Goal: Task Accomplishment & Management: Use online tool/utility

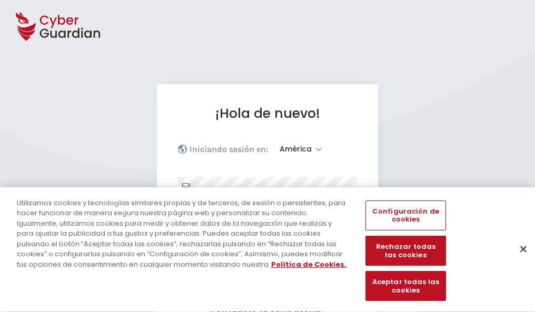
select select "América"
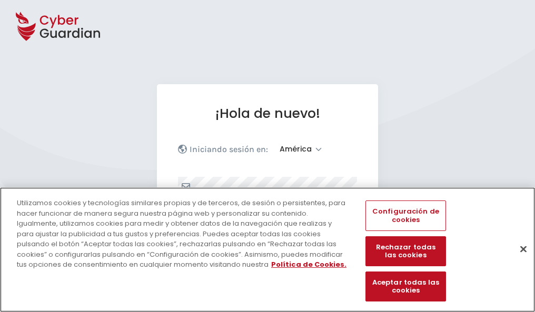
scroll to position [138, 0]
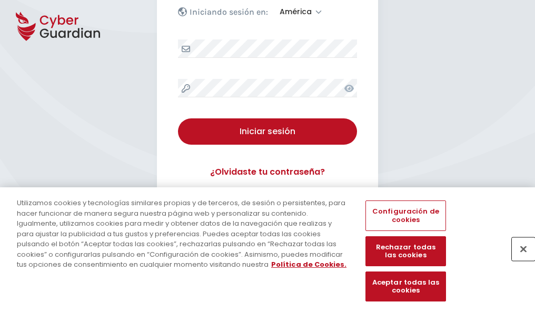
click at [518, 260] on button "Cerrar" at bounding box center [523, 249] width 23 height 23
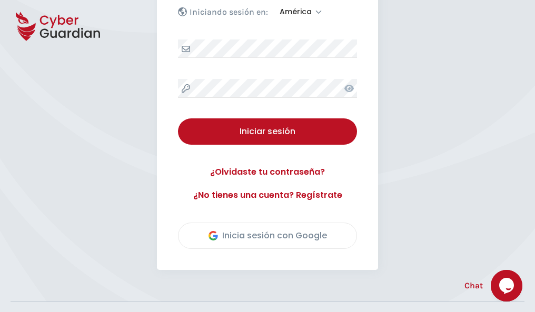
scroll to position [239, 0]
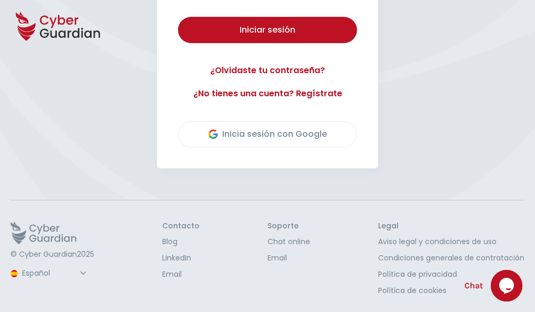
click at [178, 17] on button "Iniciar sesión" at bounding box center [267, 30] width 179 height 26
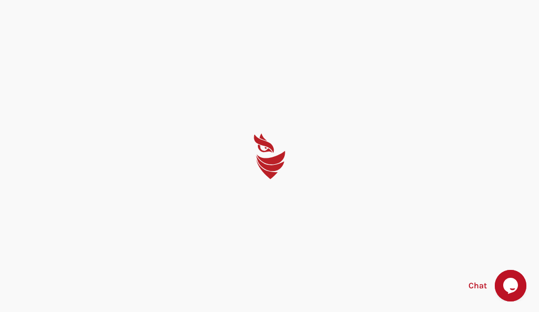
select select "English"
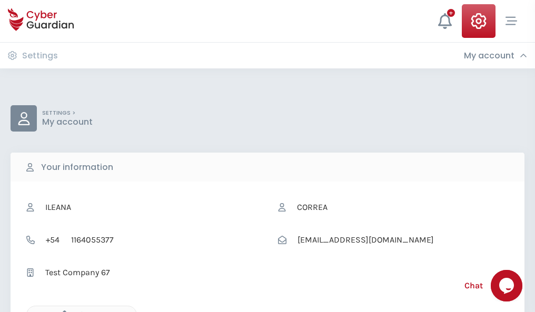
click at [62, 311] on icon "button" at bounding box center [61, 315] width 9 height 9
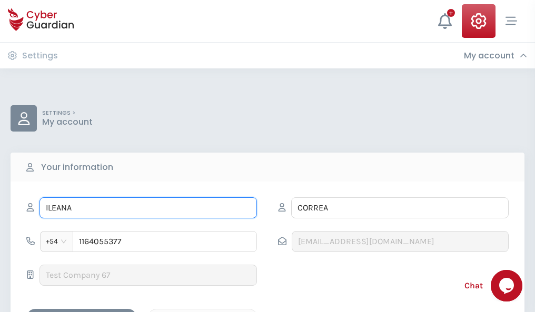
click at [148, 208] on input "ILEANA" at bounding box center [149, 208] width 218 height 21
type input "I"
type input "Alfonso"
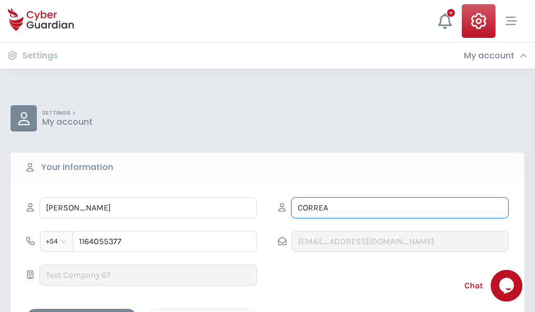
click at [400, 208] on input "CORREA" at bounding box center [400, 208] width 218 height 21
type input "C"
type input "Bastida"
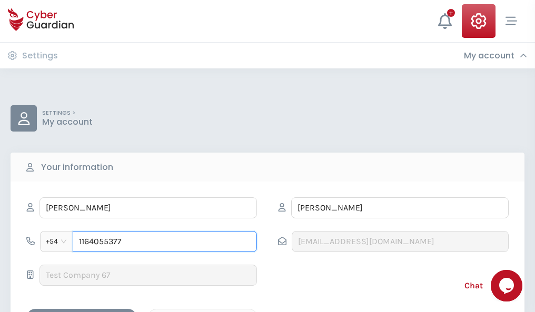
click at [165, 242] on input "1164055377" at bounding box center [165, 241] width 184 height 21
type input "1"
type input "4976998261"
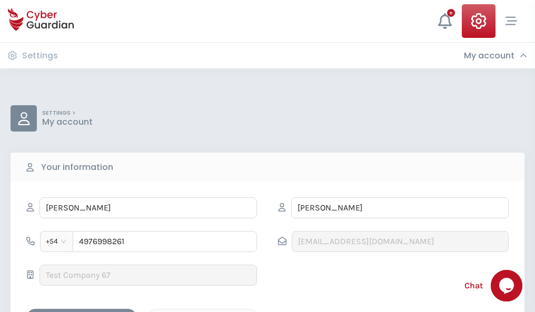
click at [203, 312] on div "Cancel" at bounding box center [203, 318] width 94 height 13
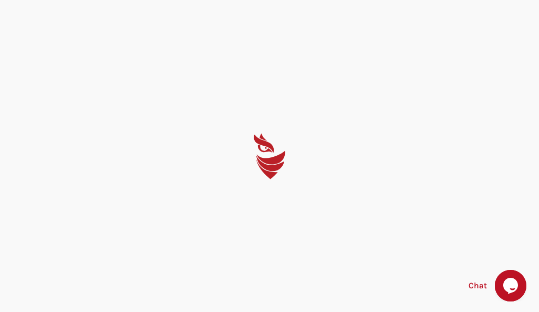
select select "English"
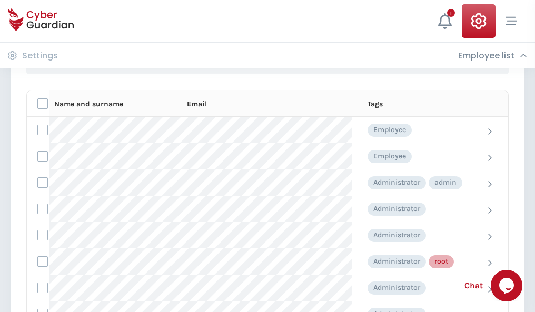
scroll to position [530, 0]
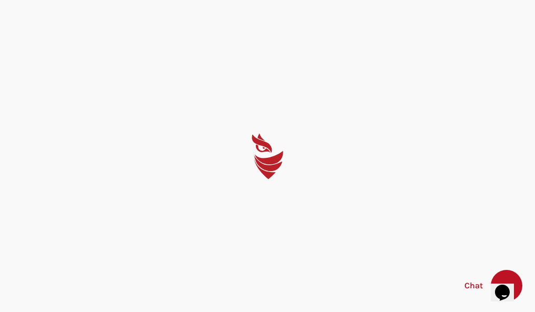
select select "English"
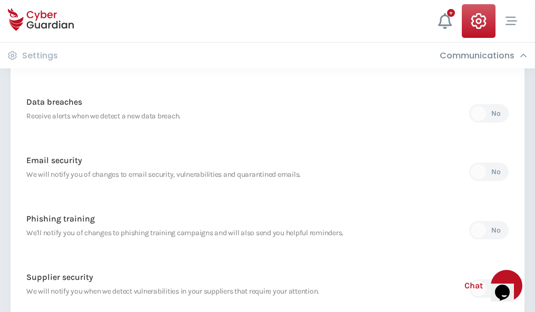
scroll to position [555, 0]
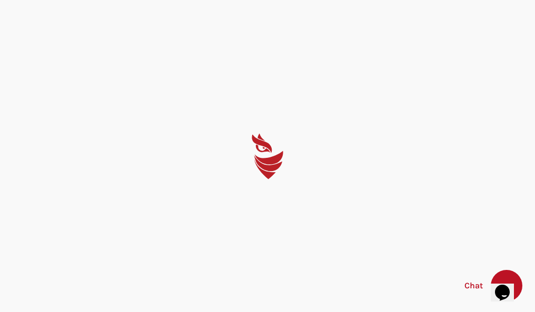
select select "English"
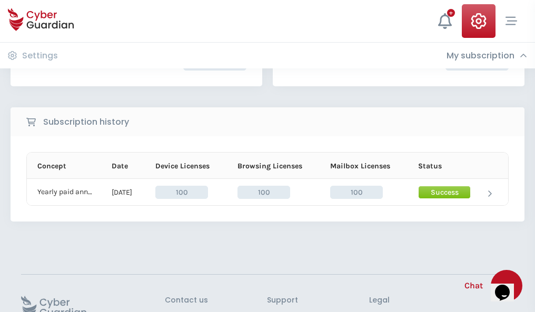
scroll to position [267, 0]
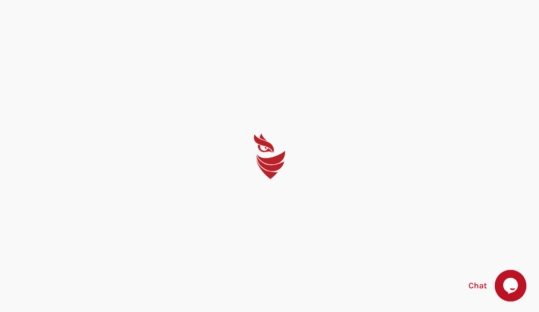
select select "English"
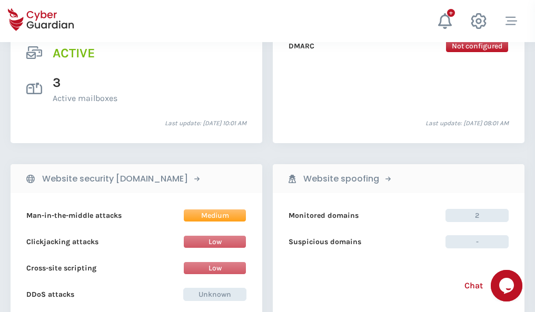
scroll to position [1071, 0]
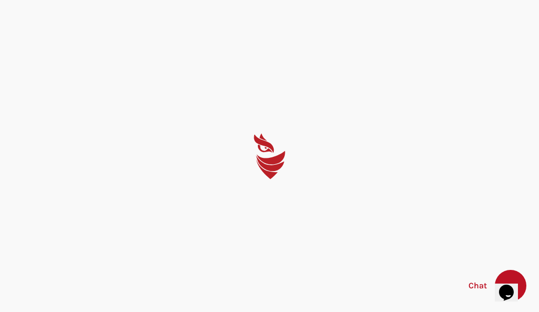
select select "English"
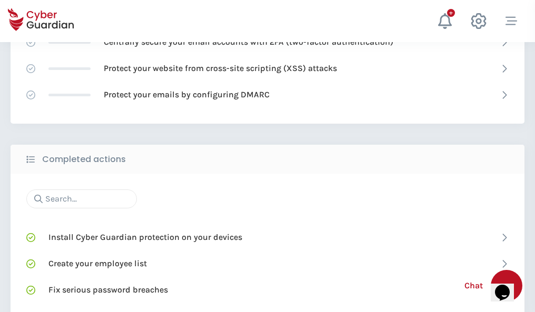
scroll to position [702, 0]
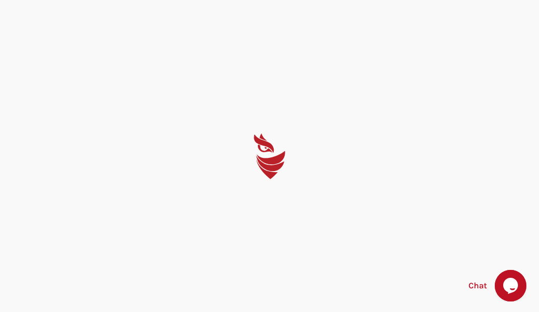
select select "English"
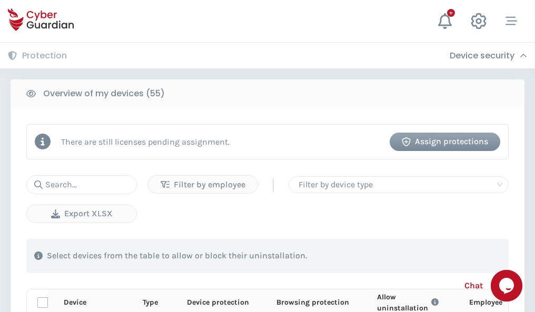
scroll to position [918, 0]
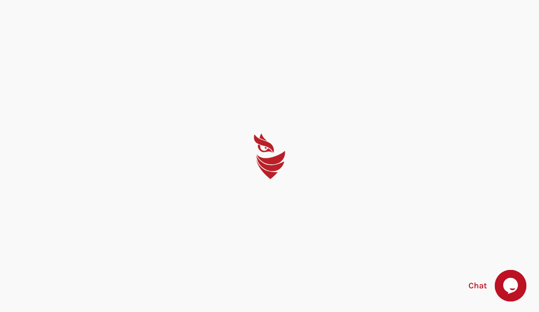
select select "English"
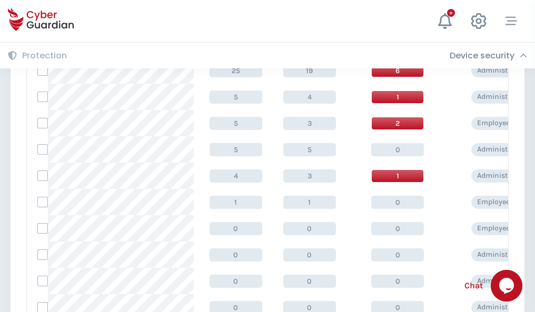
scroll to position [531, 0]
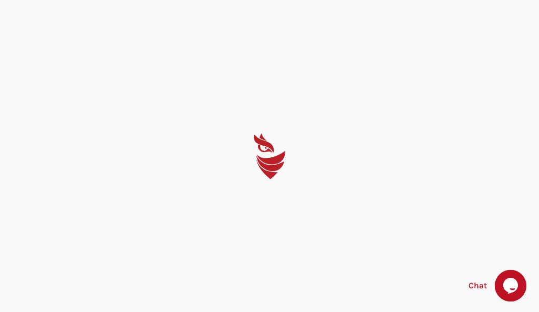
select select "English"
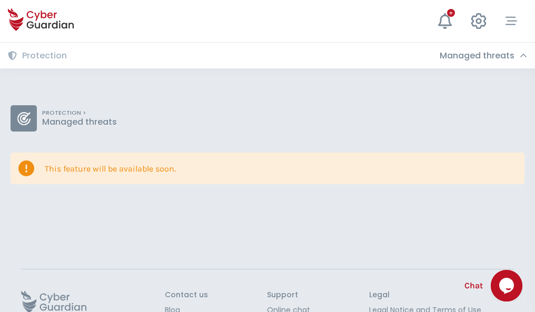
scroll to position [68, 0]
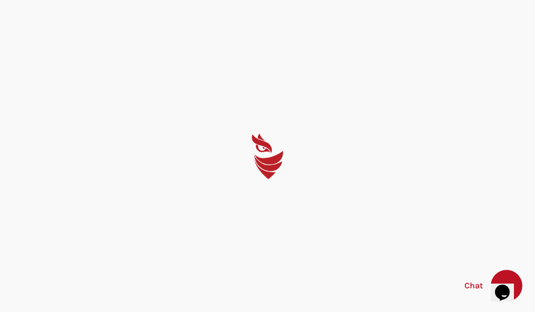
select select "English"
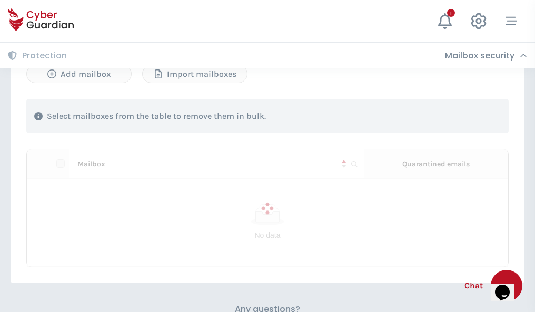
scroll to position [451, 0]
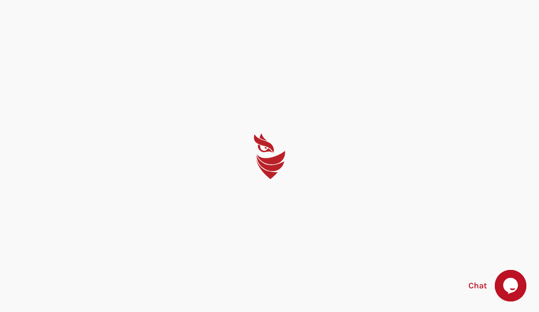
select select "English"
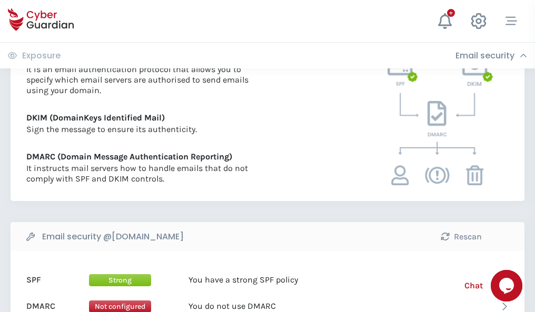
scroll to position [568, 0]
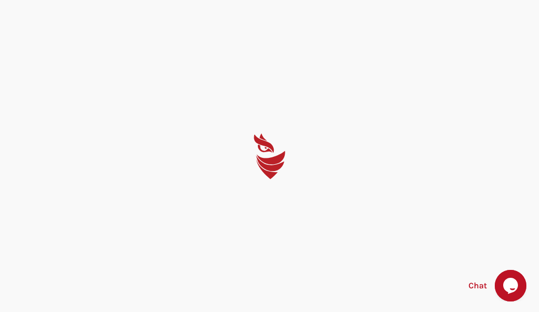
select select "English"
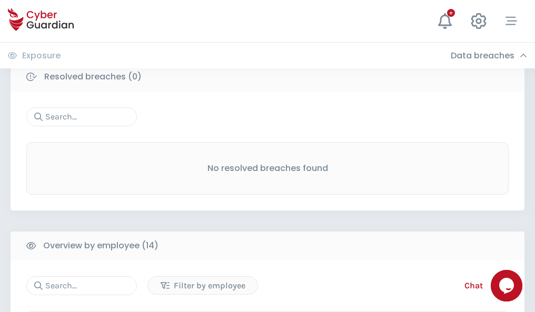
scroll to position [951, 0]
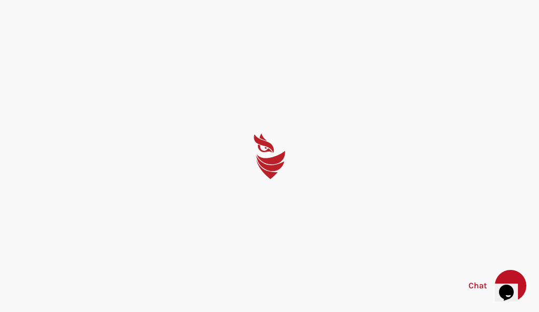
select select "English"
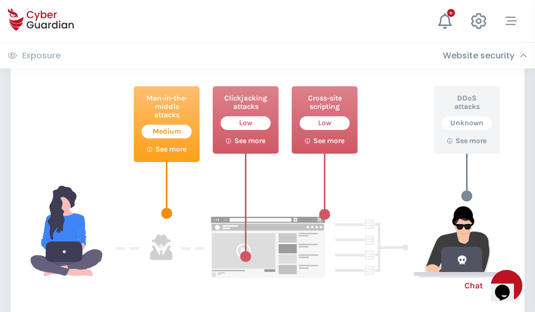
scroll to position [574, 0]
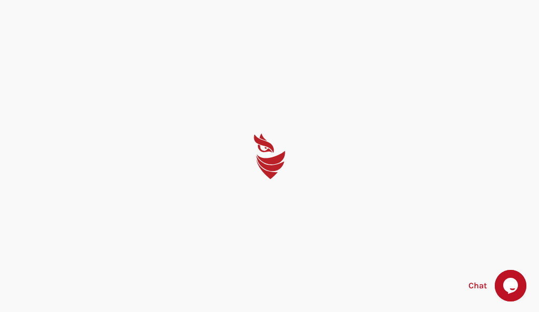
select select "English"
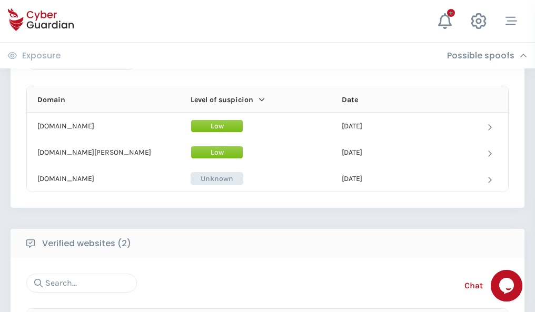
scroll to position [632, 0]
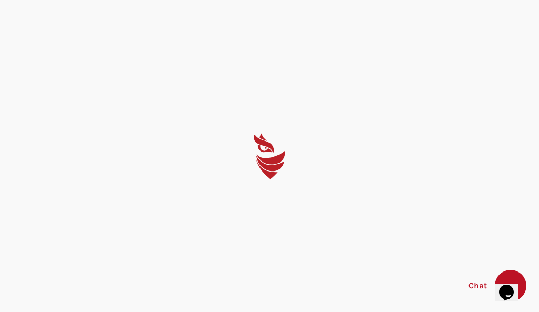
select select "English"
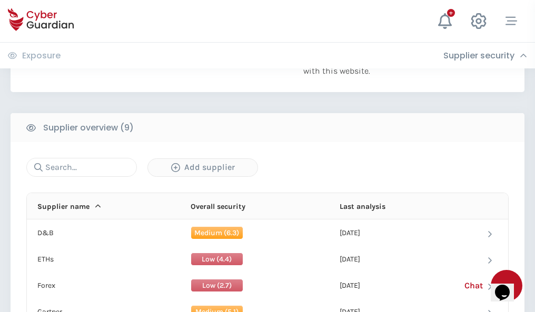
scroll to position [735, 0]
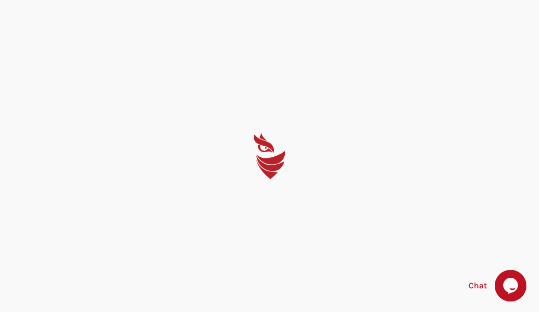
select select "English"
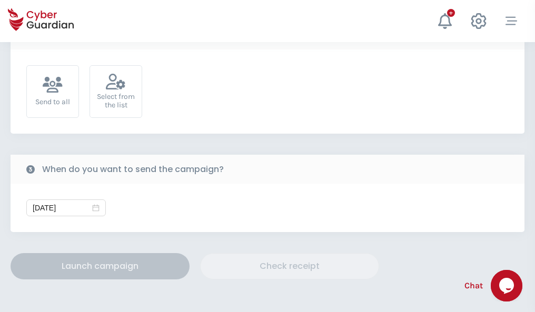
scroll to position [386, 0]
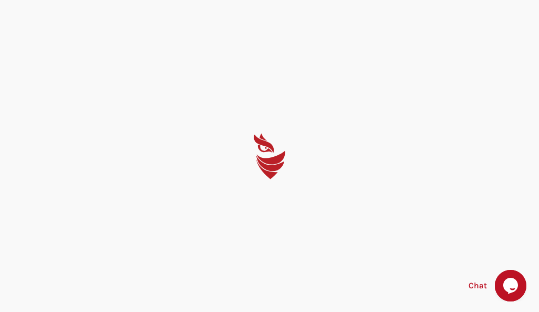
select select "English"
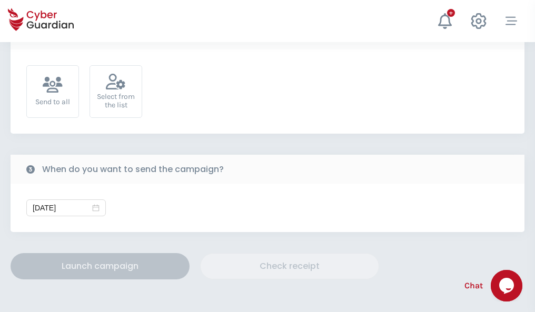
scroll to position [386, 0]
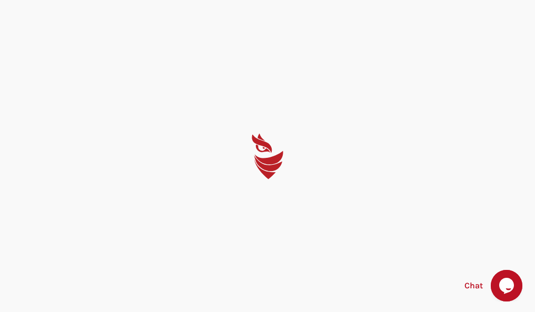
select select "English"
